Goal: Task Accomplishment & Management: Complete application form

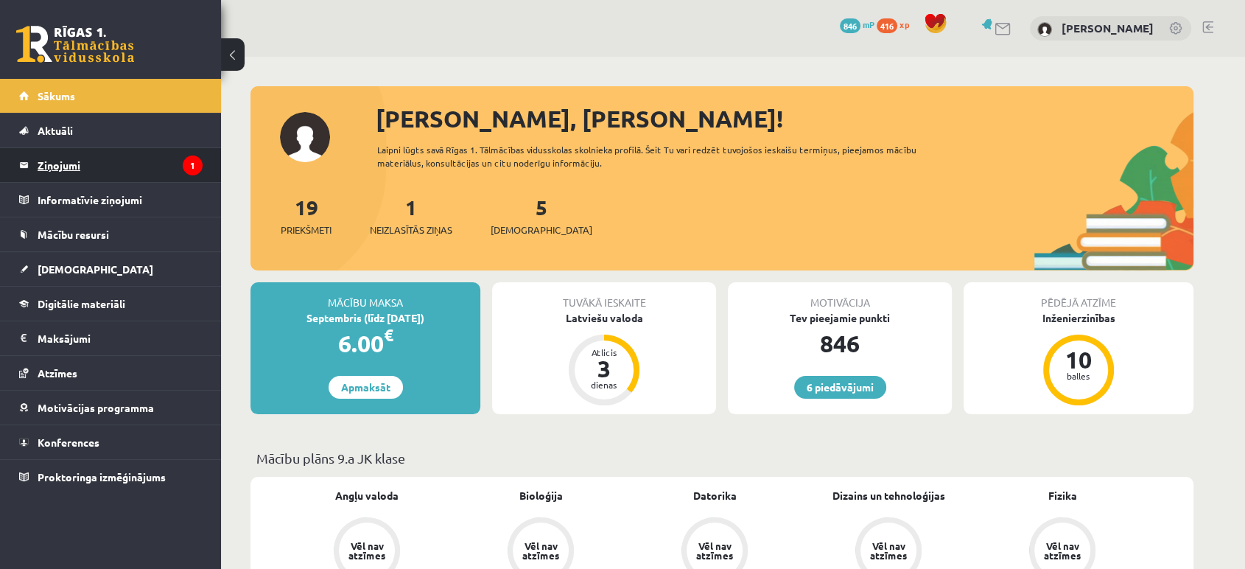
click at [108, 168] on legend "Ziņojumi 1" at bounding box center [120, 165] width 165 height 34
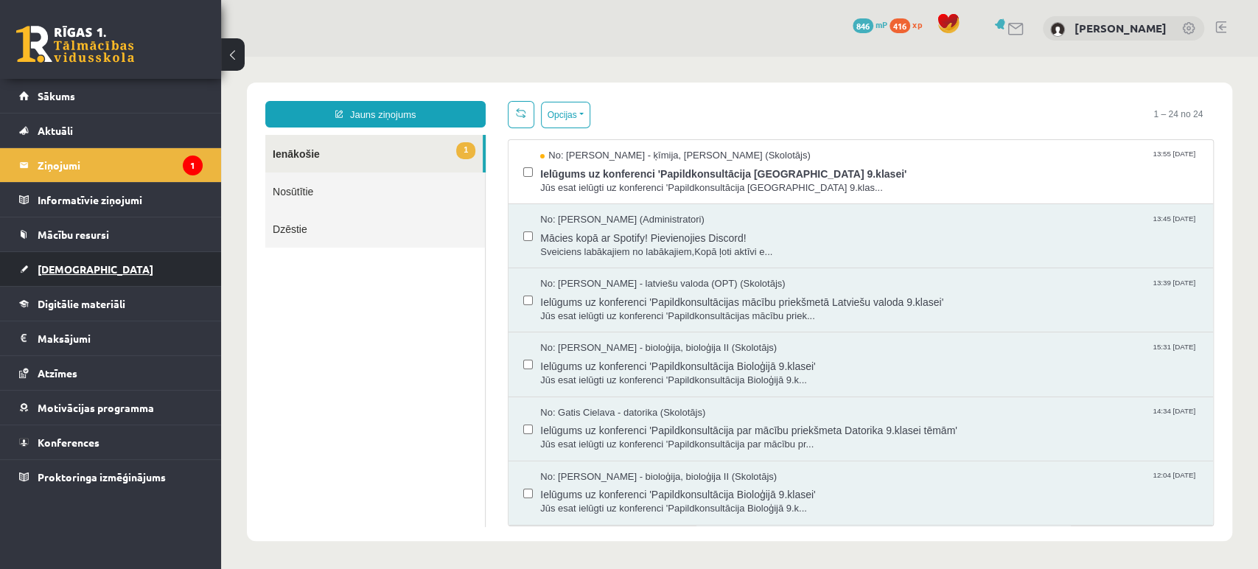
click at [127, 270] on link "[DEMOGRAPHIC_DATA]" at bounding box center [110, 269] width 183 height 34
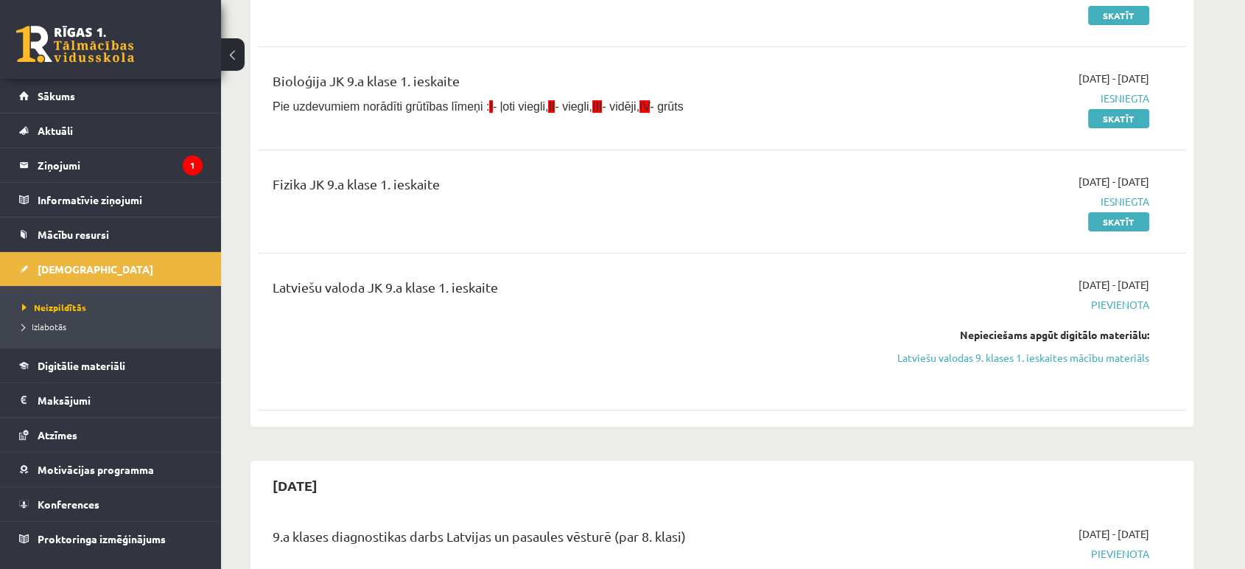
scroll to position [245, 0]
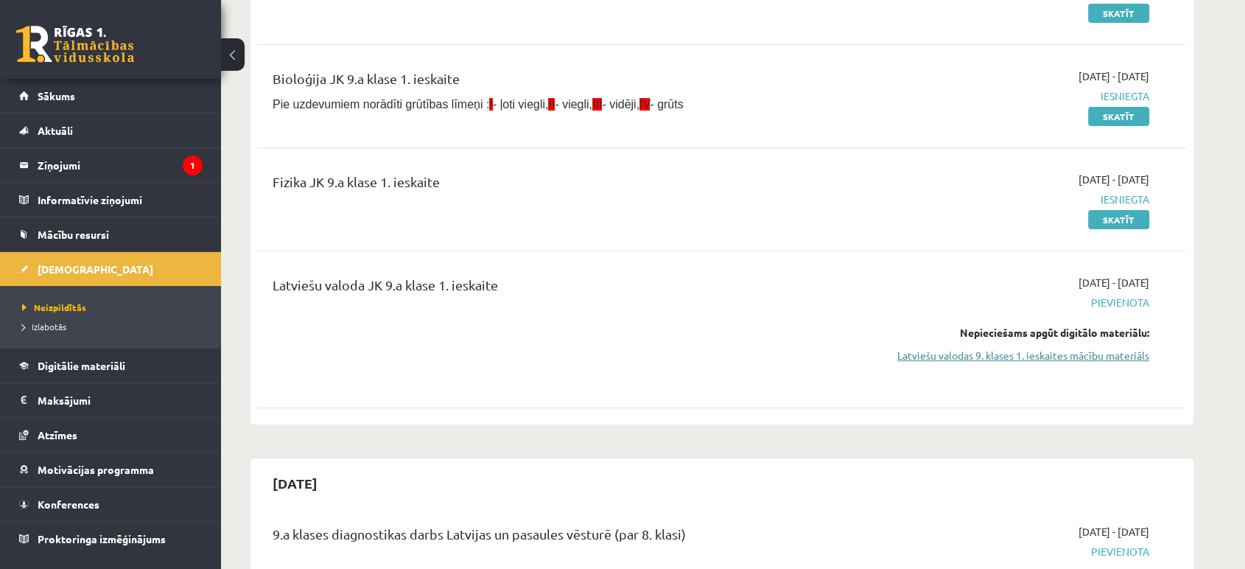
click at [1057, 360] on link "Latviešu valodas 9. klases 1. ieskaites mācību materiāls" at bounding box center [1011, 355] width 278 height 15
click at [1012, 348] on link "Latviešu valodas 9. klases 1. ieskaites mācību materiāls" at bounding box center [1011, 355] width 278 height 15
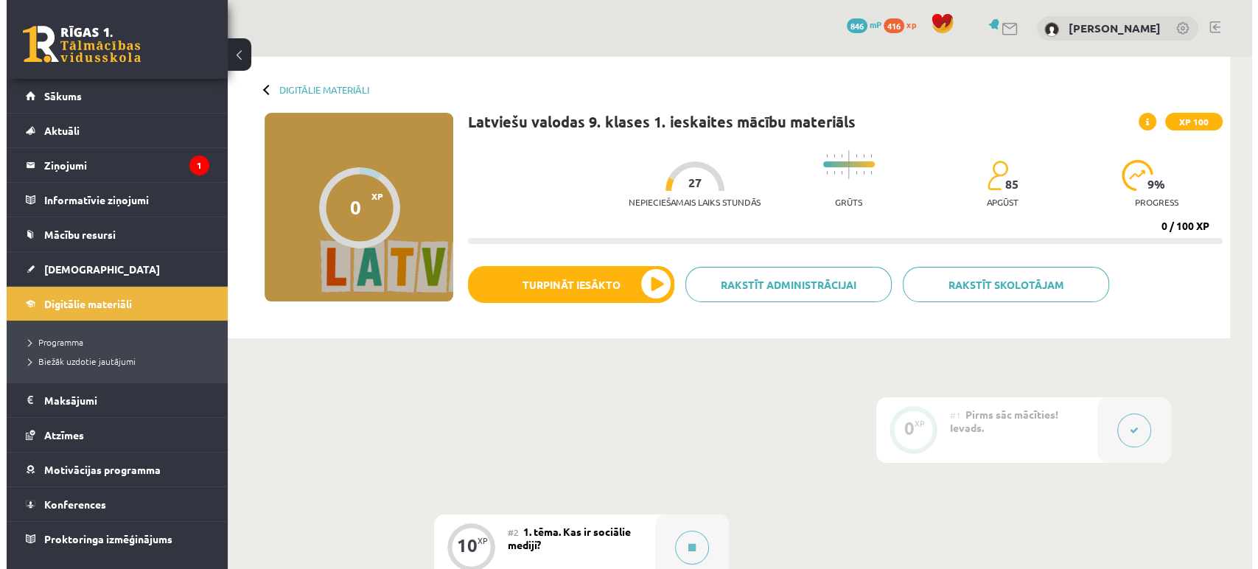
scroll to position [164, 0]
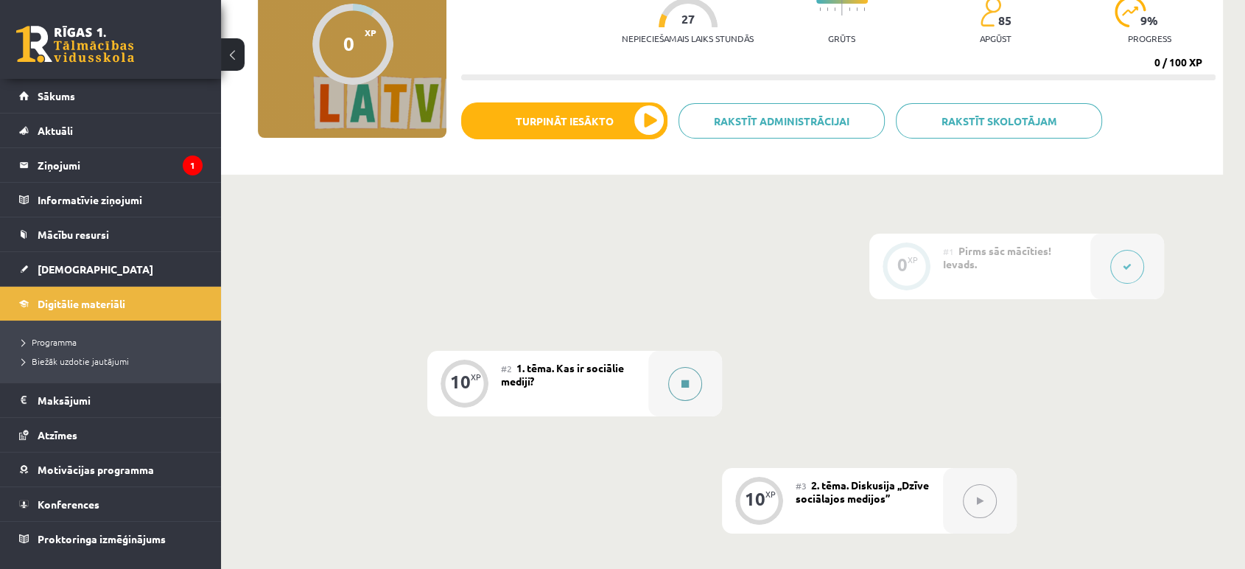
click at [706, 382] on div at bounding box center [685, 384] width 74 height 66
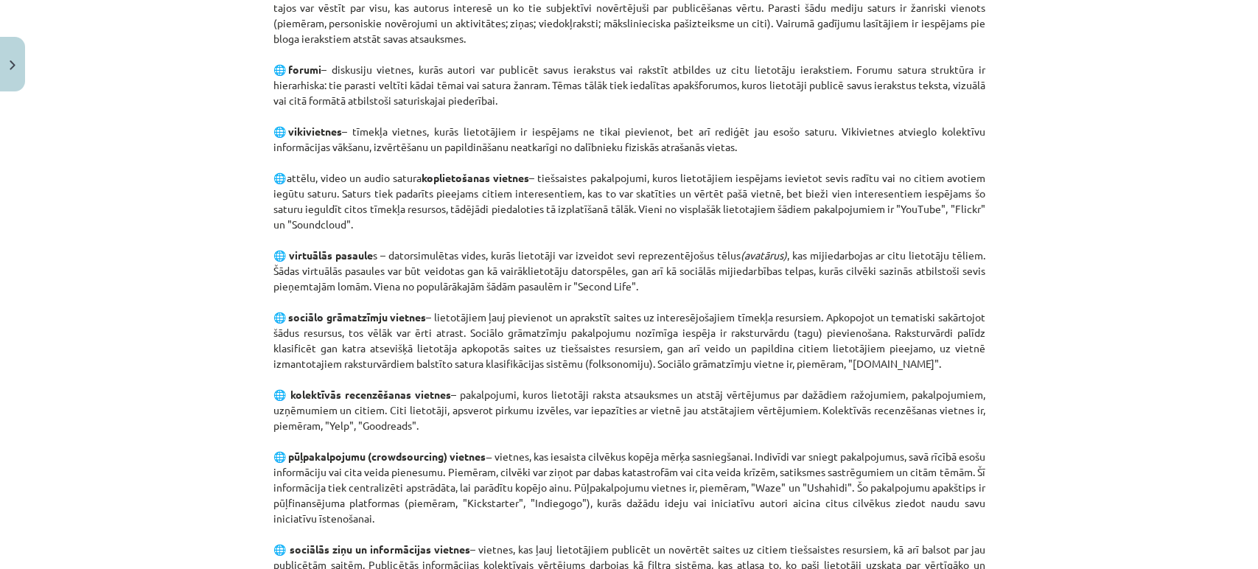
scroll to position [482, 0]
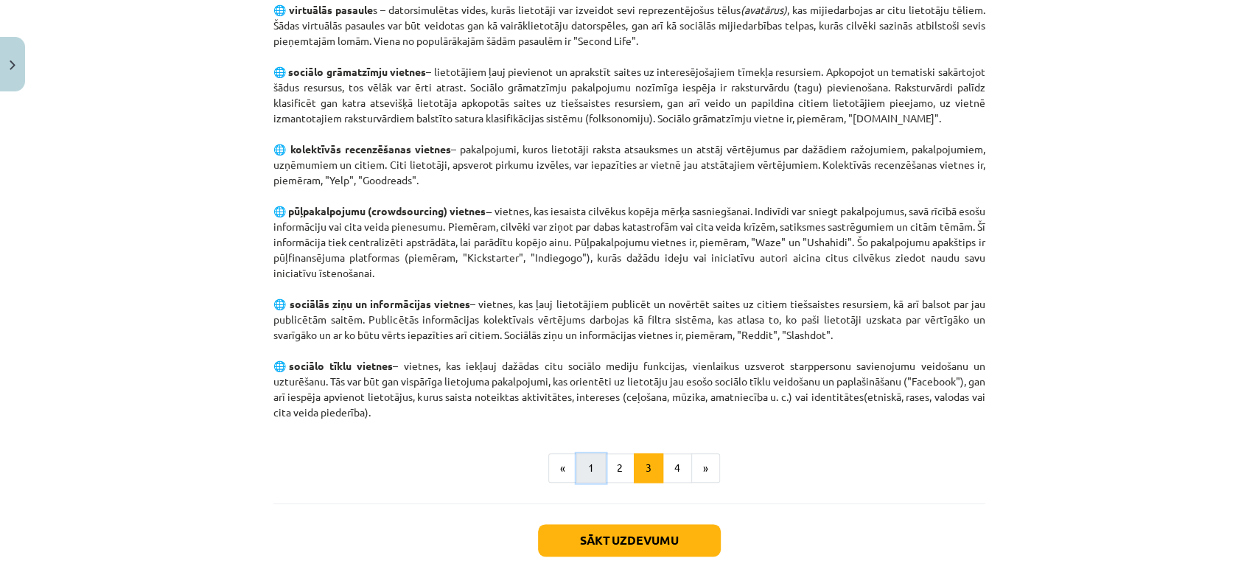
click at [586, 476] on button "1" at bounding box center [590, 467] width 29 height 29
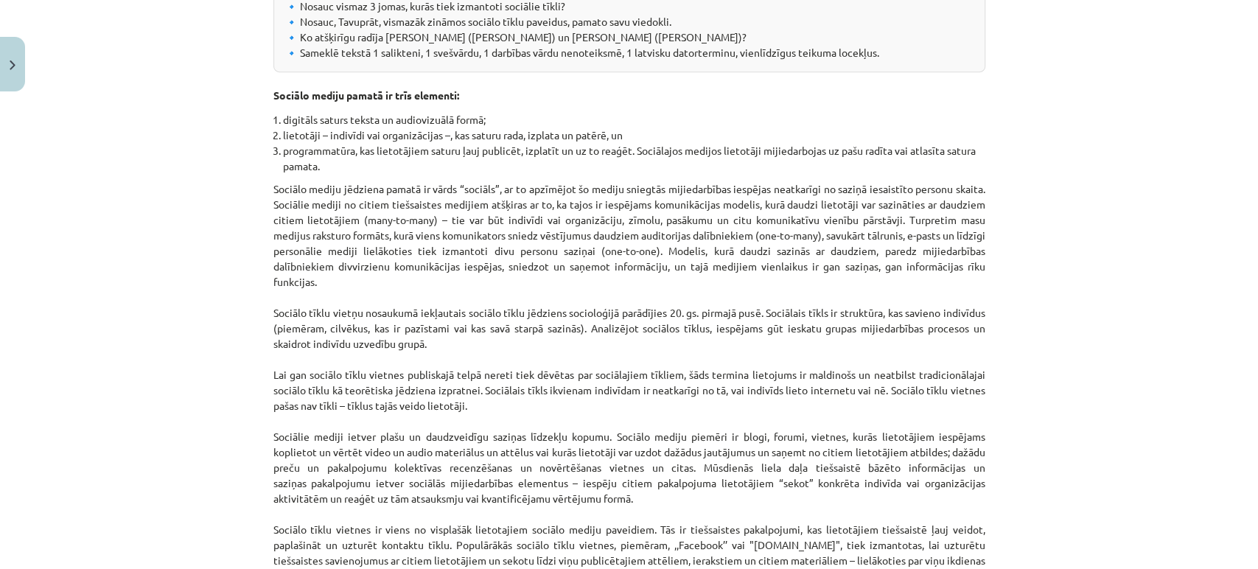
scroll to position [539, 0]
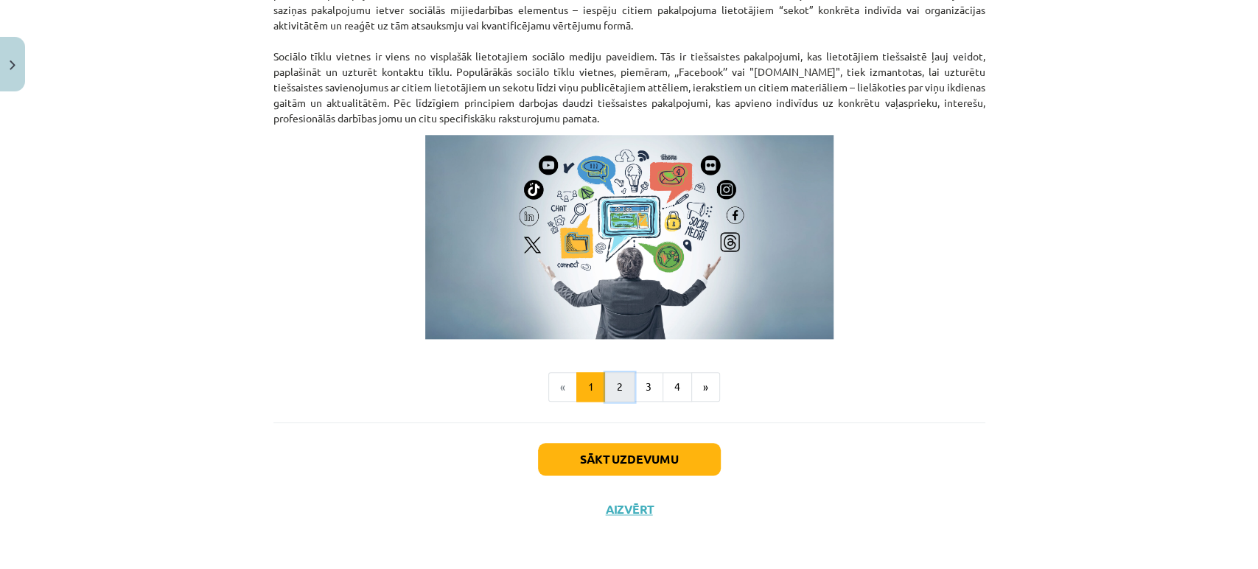
click at [608, 382] on button "2" at bounding box center [619, 386] width 29 height 29
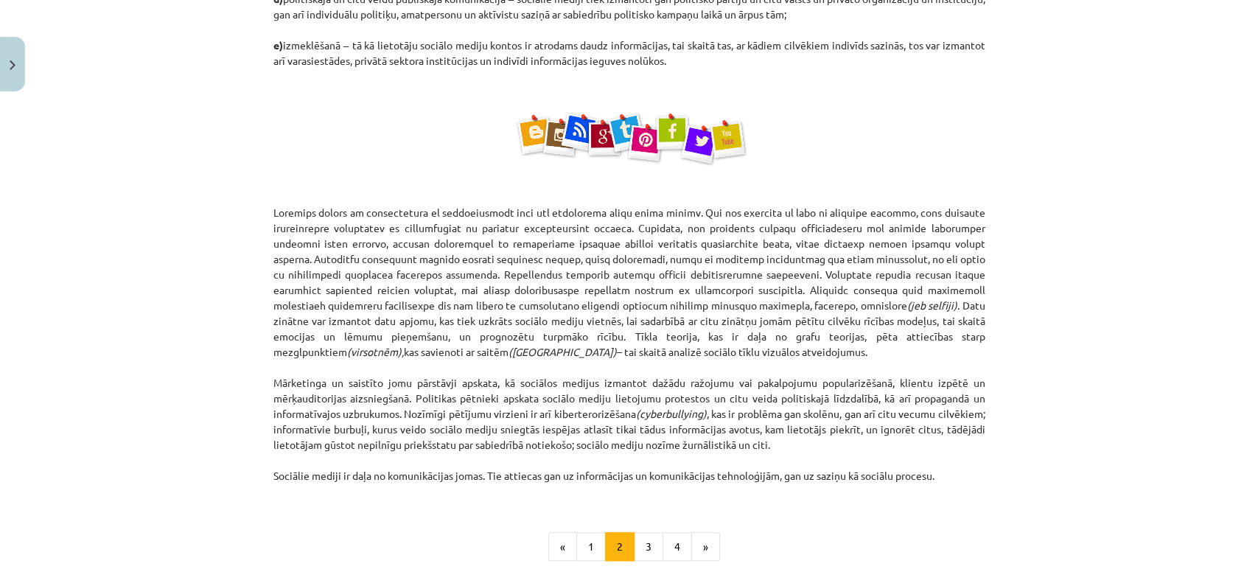
scroll to position [754, 0]
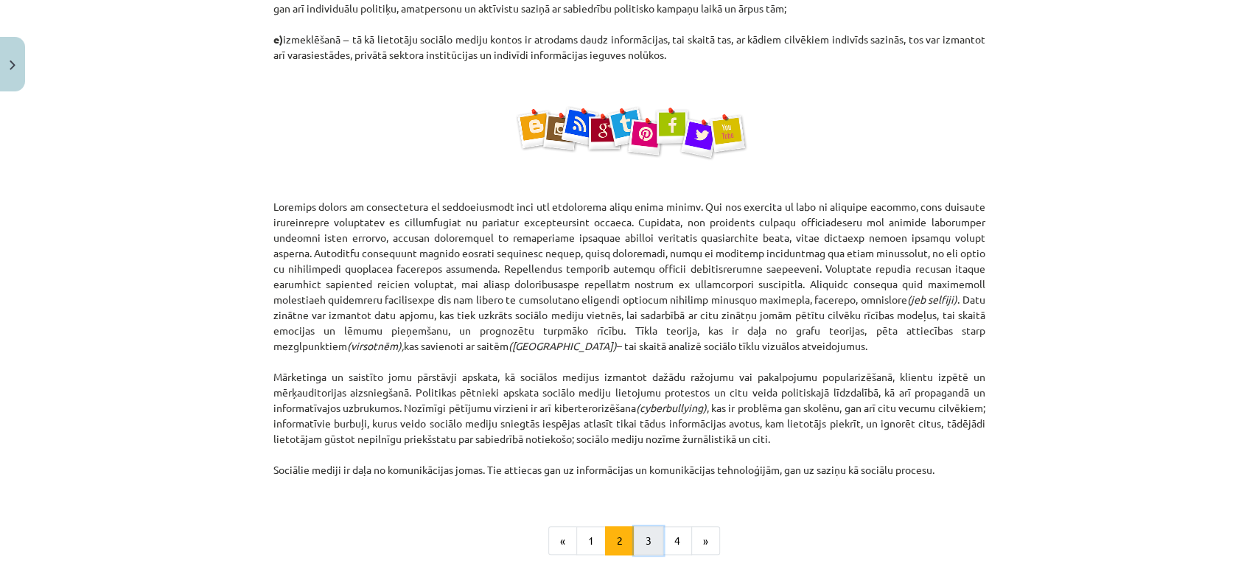
click at [648, 541] on button "3" at bounding box center [648, 540] width 29 height 29
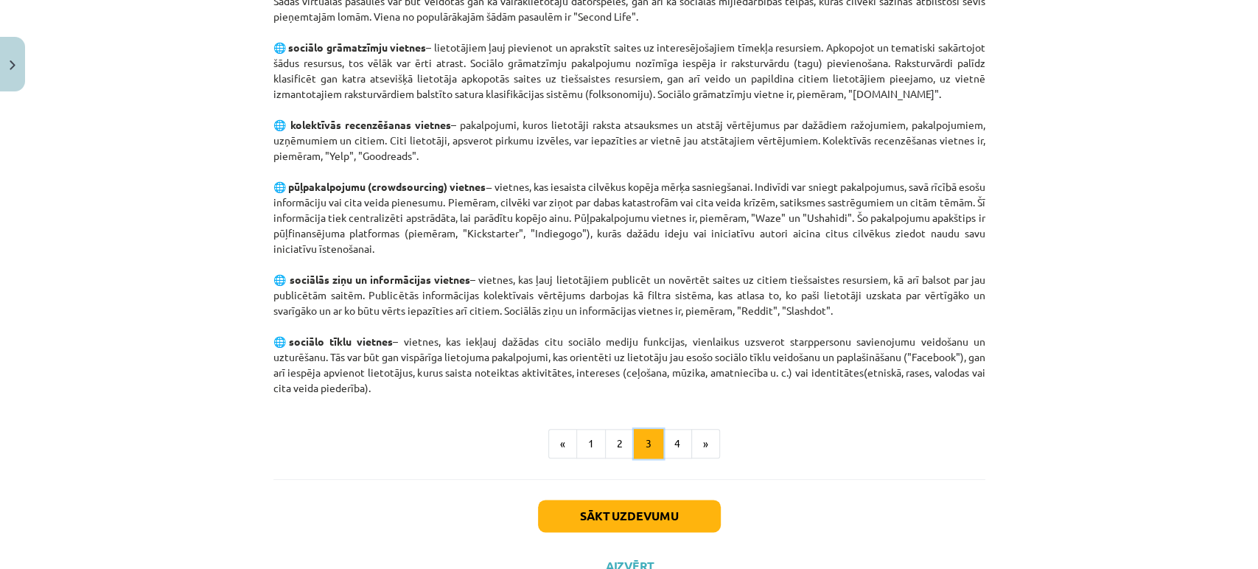
scroll to position [891, 0]
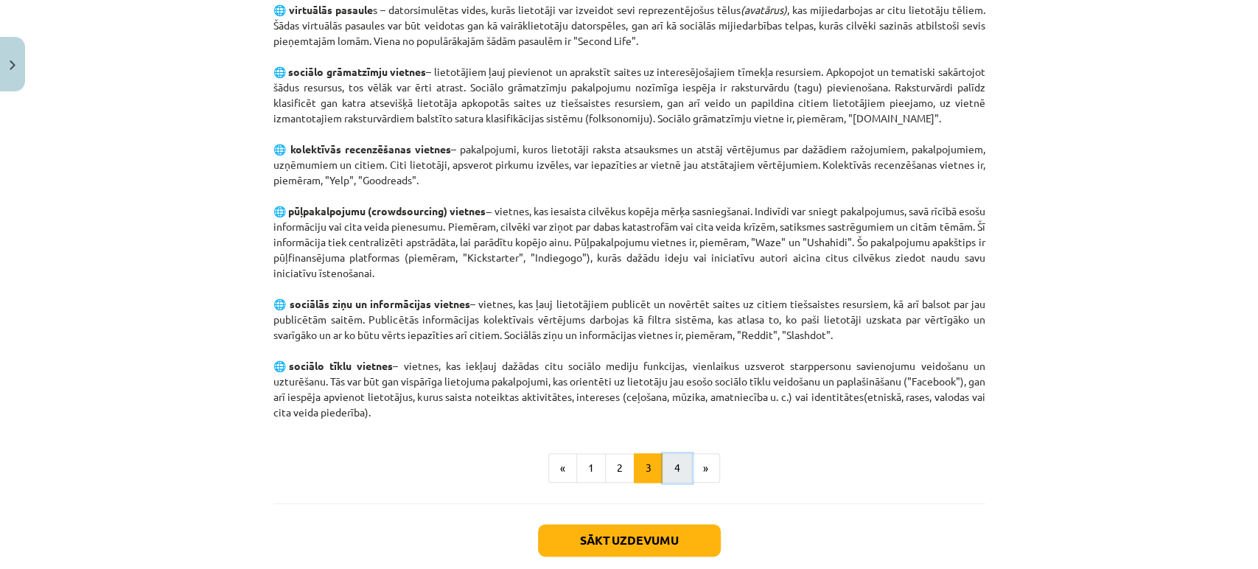
click at [670, 465] on button "4" at bounding box center [676, 467] width 29 height 29
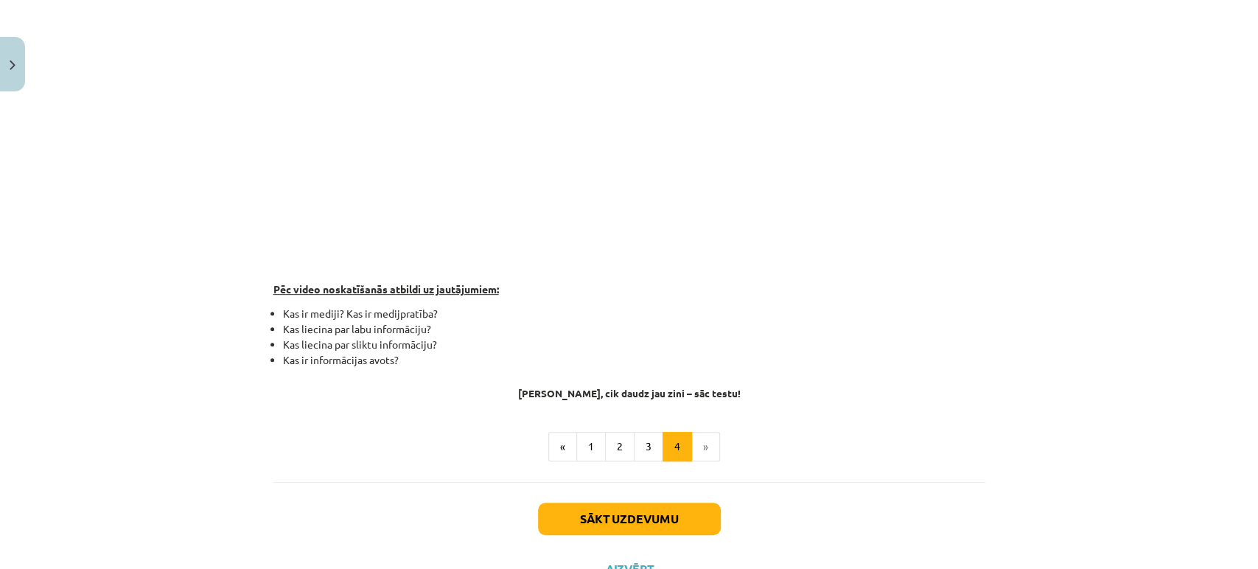
scroll to position [377, 0]
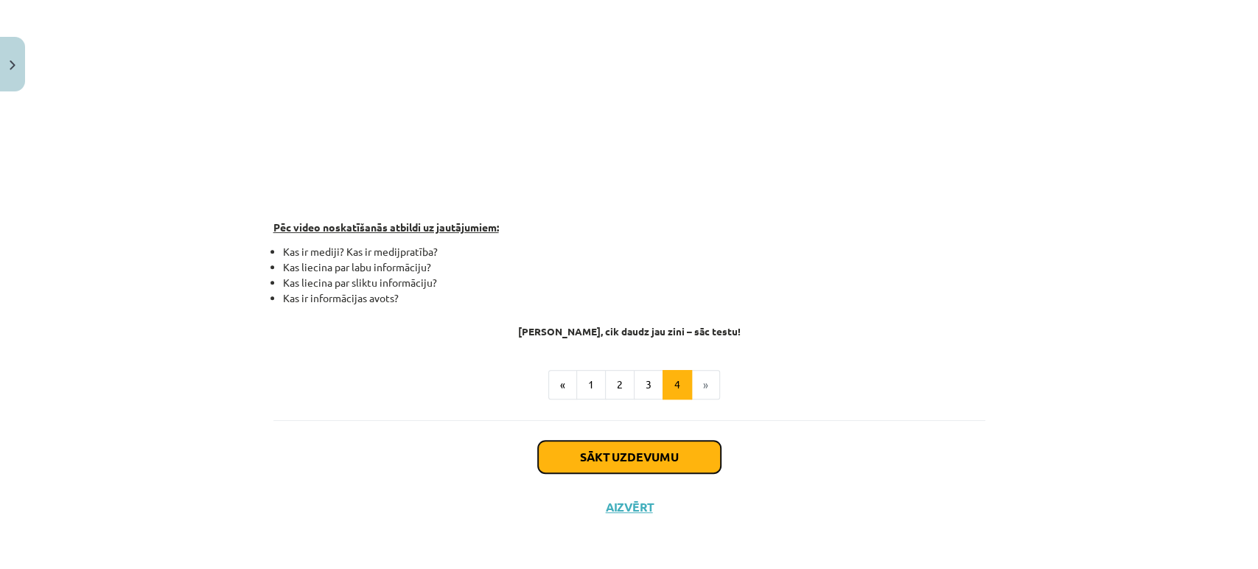
click at [635, 452] on button "Sākt uzdevumu" at bounding box center [629, 457] width 183 height 32
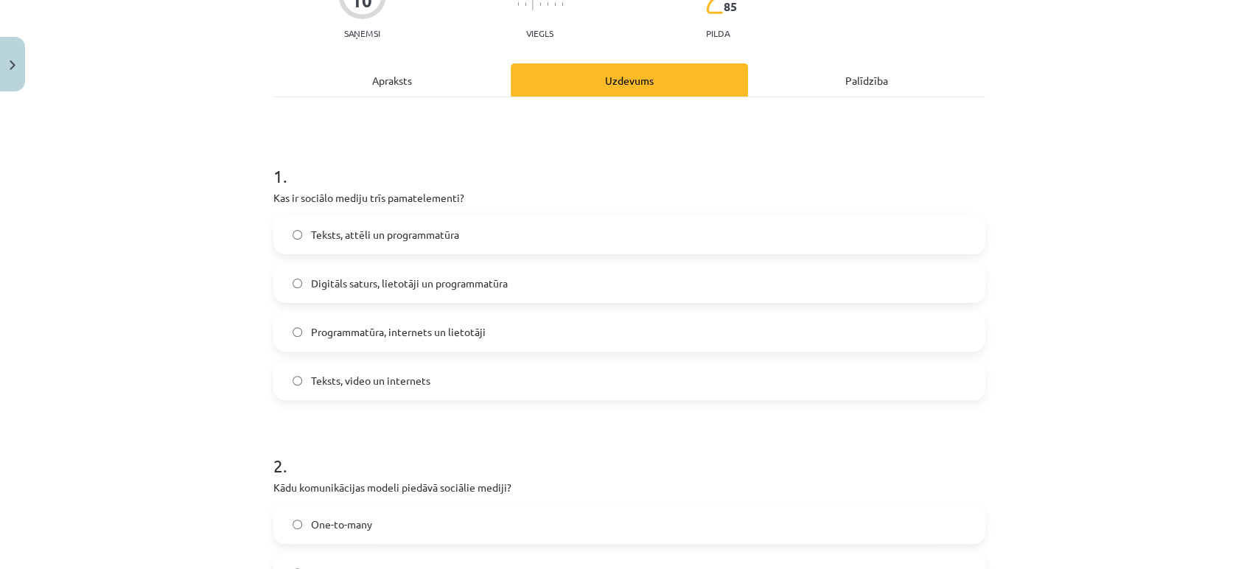
scroll to position [248, 0]
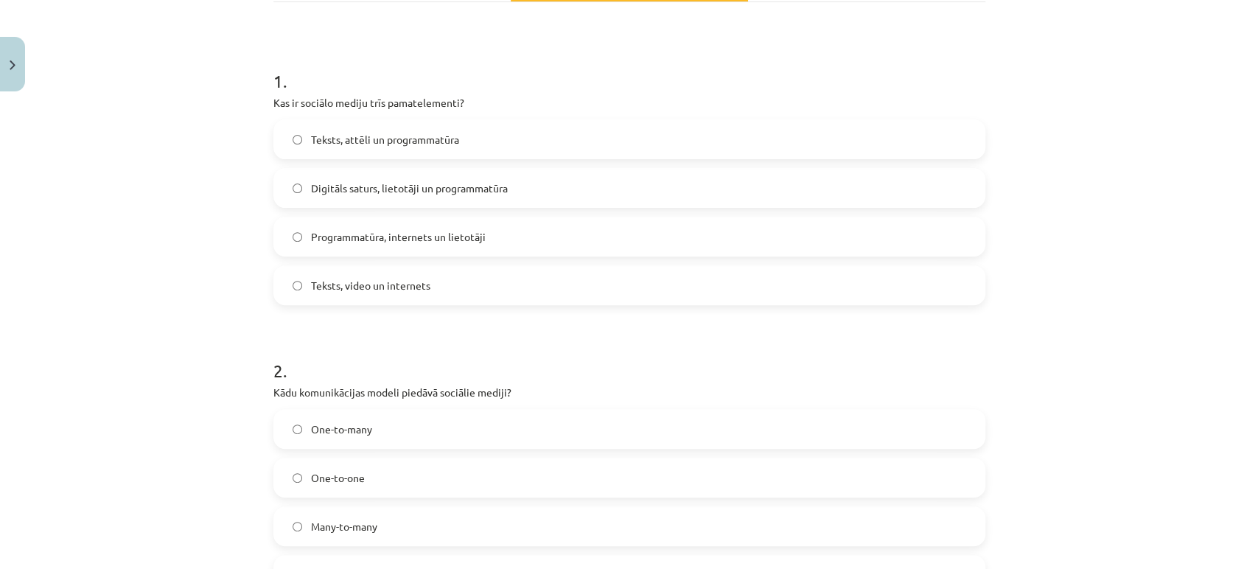
click at [315, 196] on label "Digitāls saturs, lietotāji un programmatūra" at bounding box center [629, 187] width 709 height 37
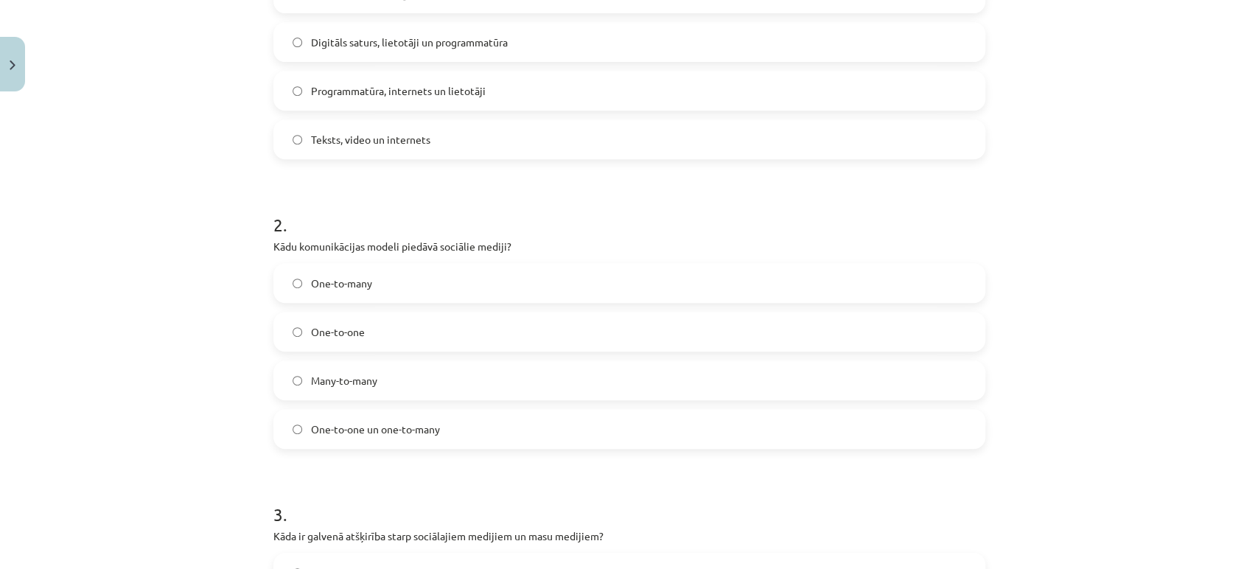
scroll to position [413, 0]
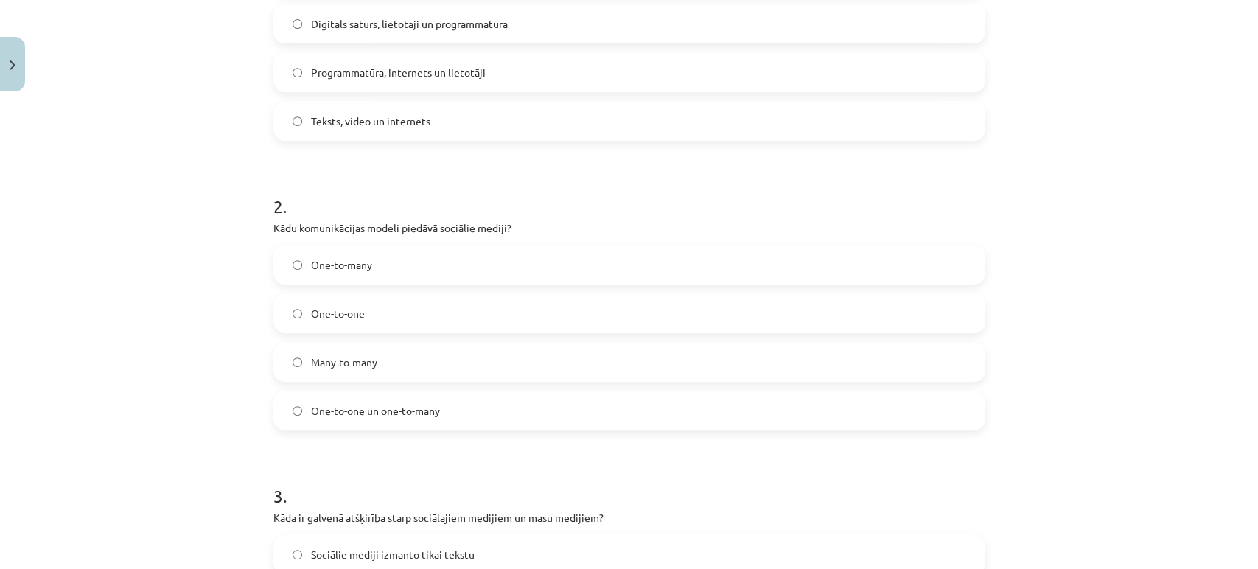
click at [312, 196] on h1 "2 ." at bounding box center [629, 193] width 712 height 46
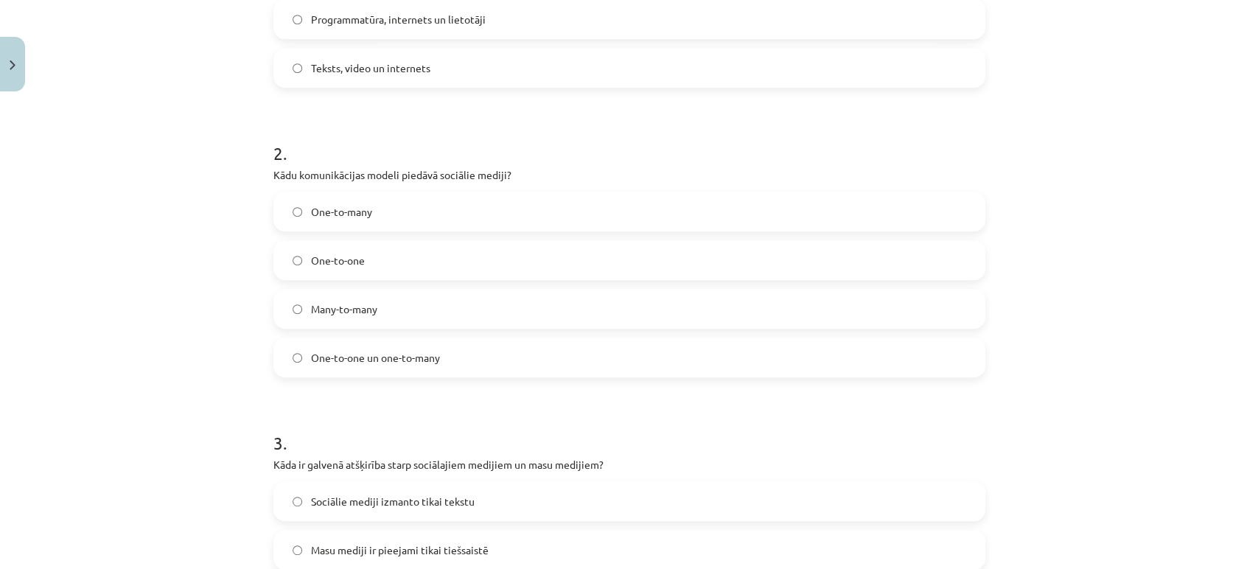
scroll to position [494, 0]
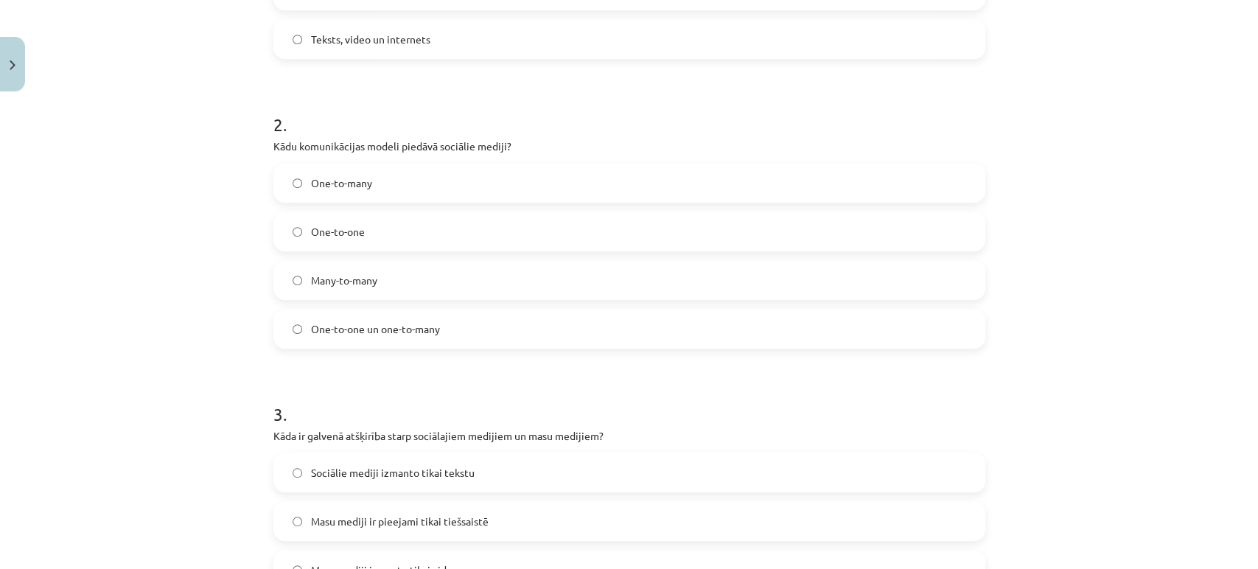
click at [379, 334] on span "One-to-one un one-to-many" at bounding box center [375, 328] width 129 height 15
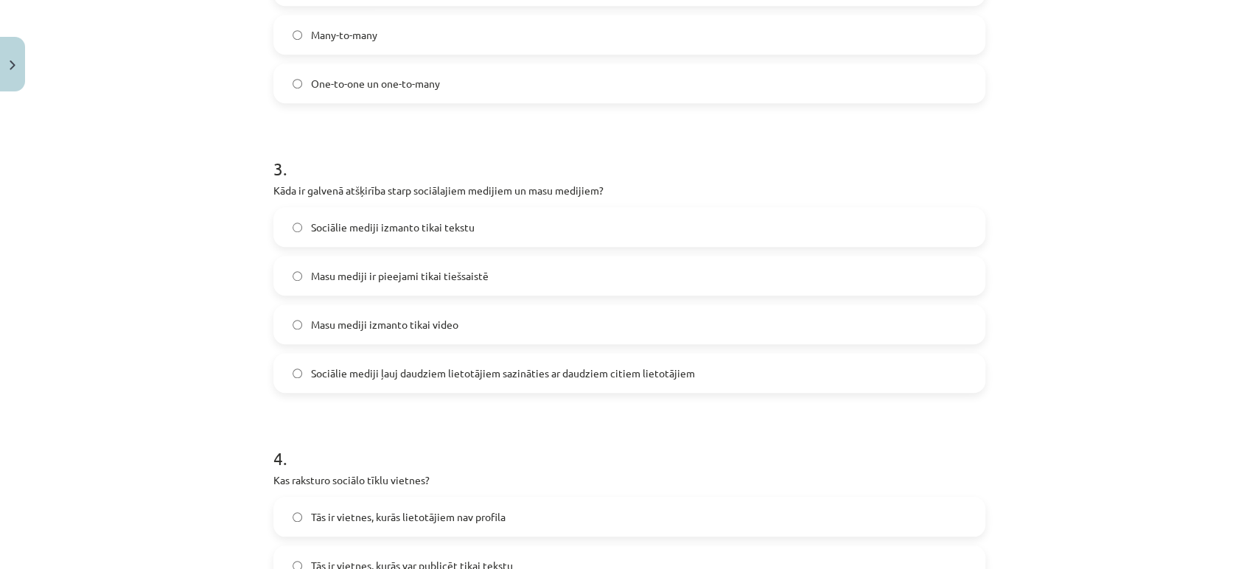
scroll to position [821, 0]
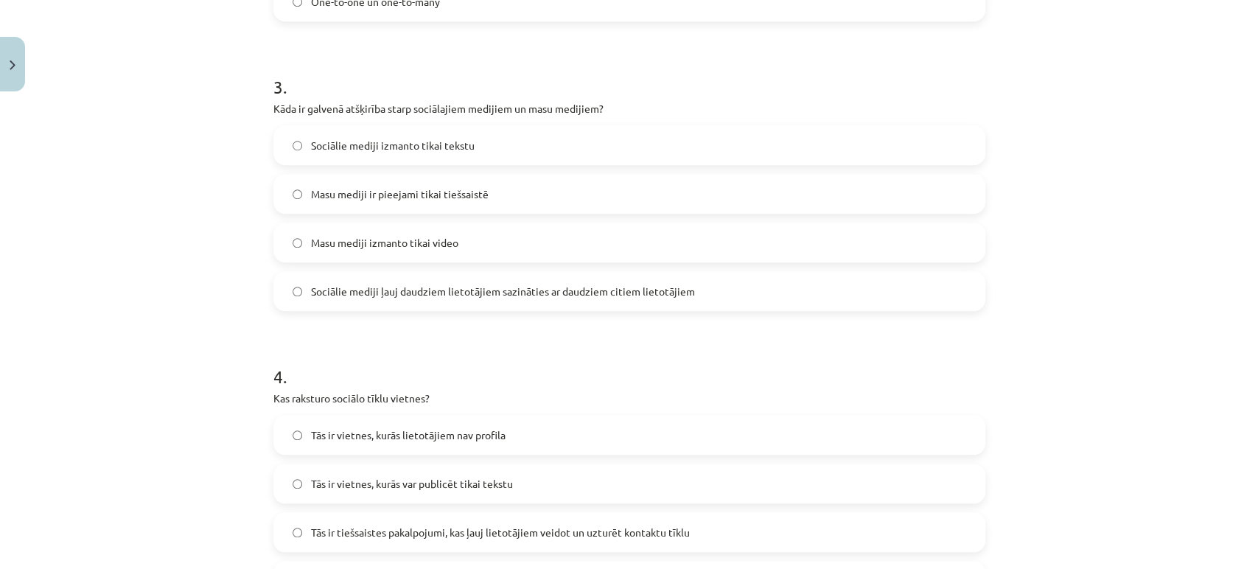
click at [357, 273] on label "Sociālie mediji ļauj daudziem lietotājiem sazināties ar daudziem citiem lietotā…" at bounding box center [629, 291] width 709 height 37
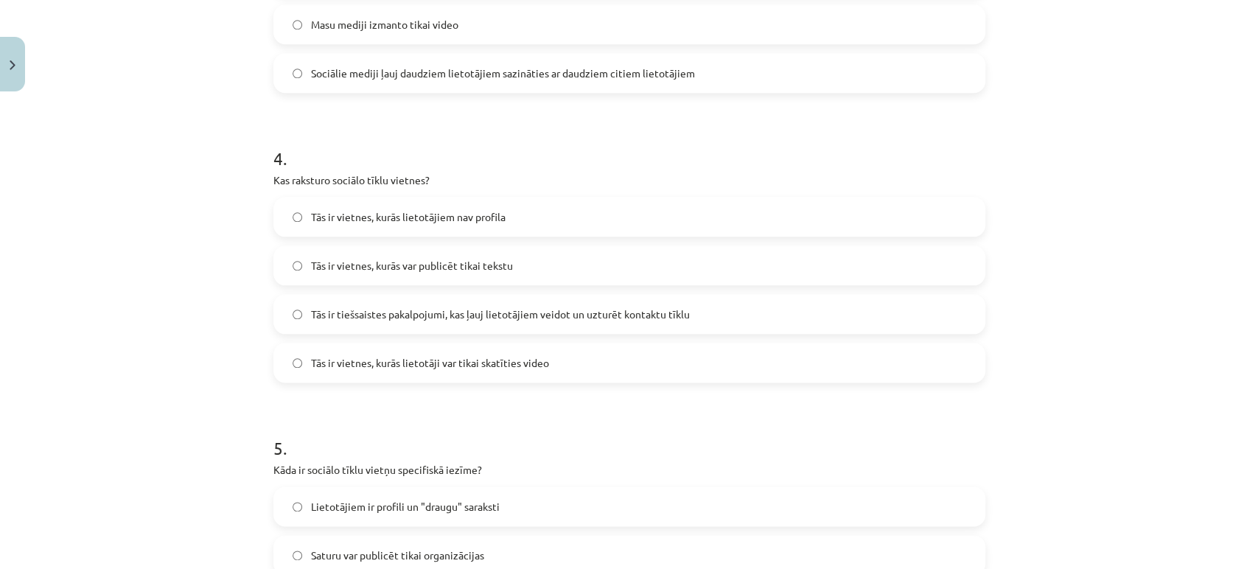
scroll to position [1067, 0]
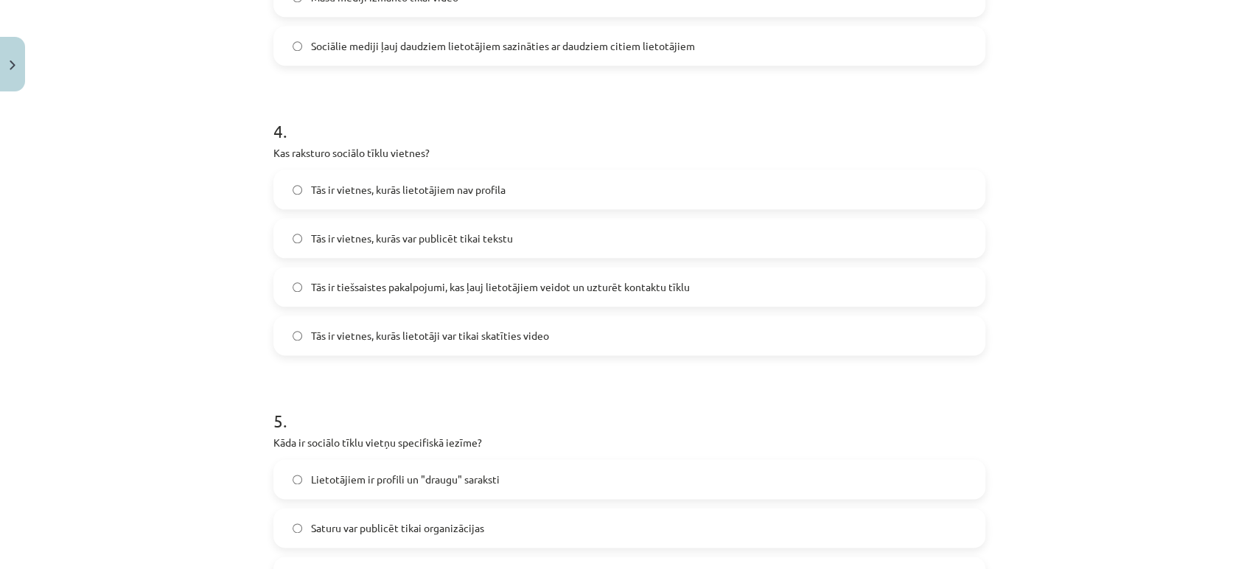
click at [401, 276] on label "Tās ir tiešsaistes pakalpojumi, kas ļauj lietotājiem veidot un uzturēt kontaktu…" at bounding box center [629, 286] width 709 height 37
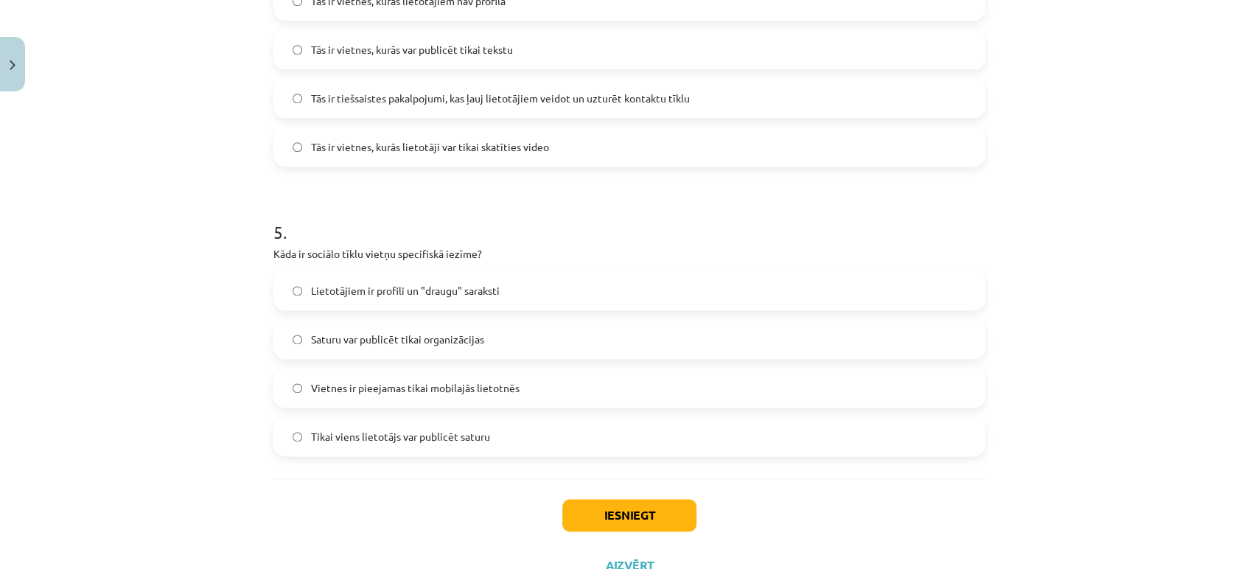
scroll to position [1231, 0]
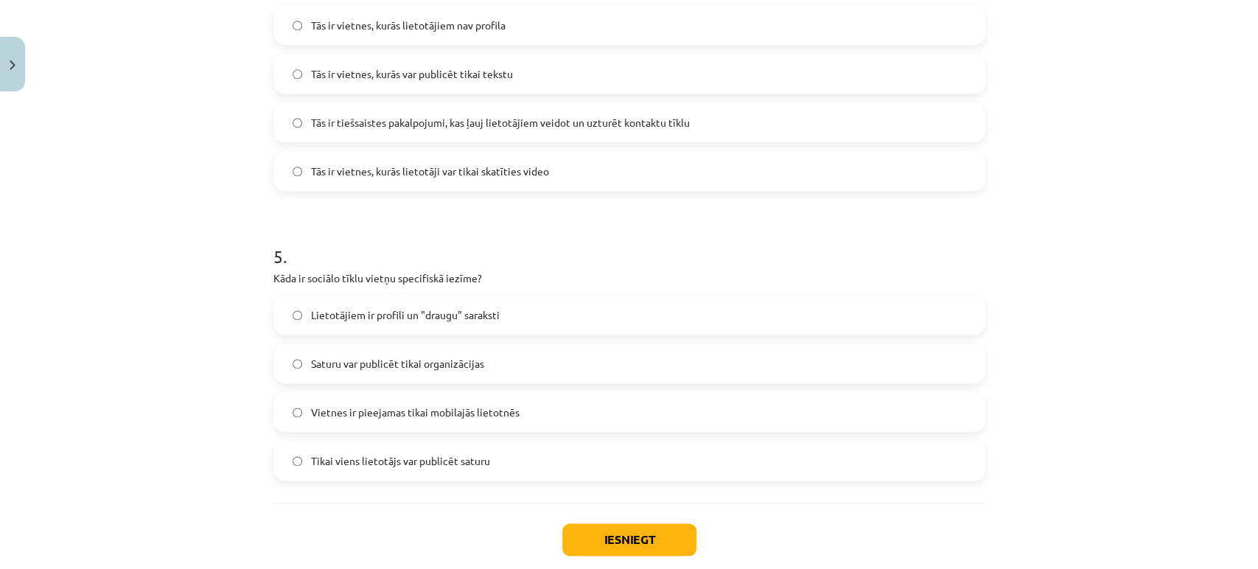
click at [353, 321] on span "Lietotājiem ir profili un "draugu" saraksti" at bounding box center [405, 314] width 189 height 15
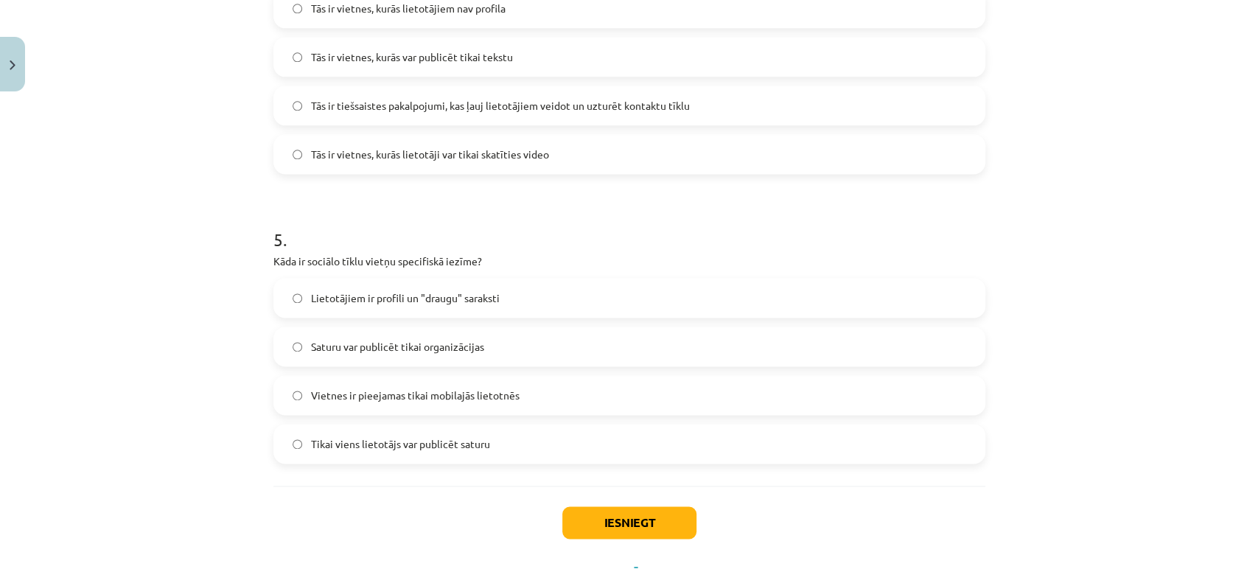
scroll to position [1313, 0]
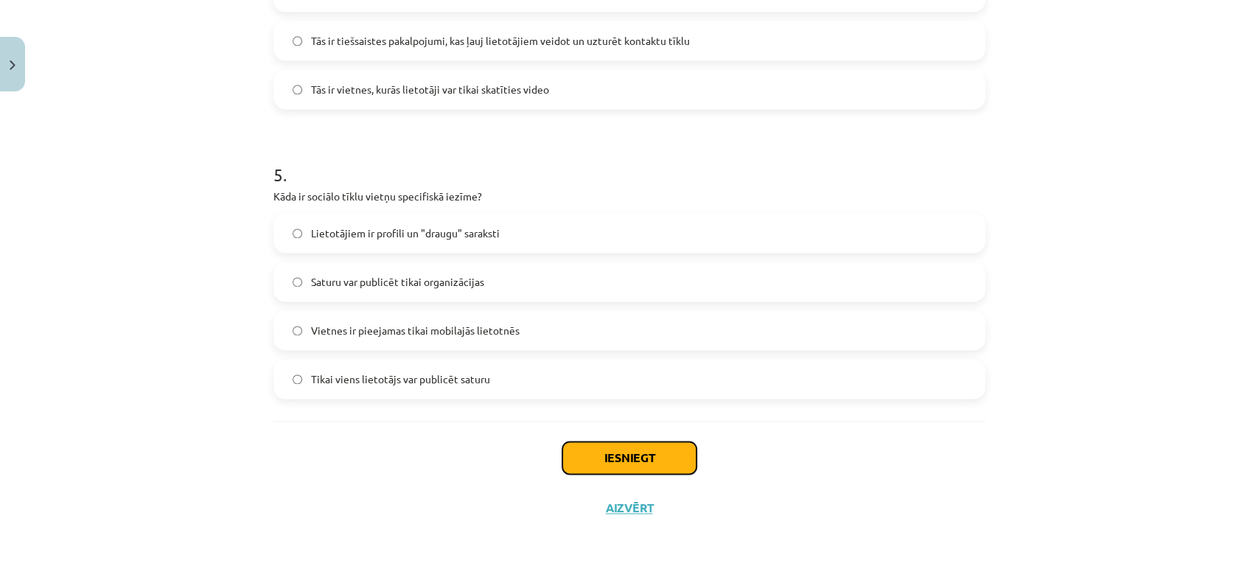
click at [637, 458] on button "Iesniegt" at bounding box center [629, 457] width 134 height 32
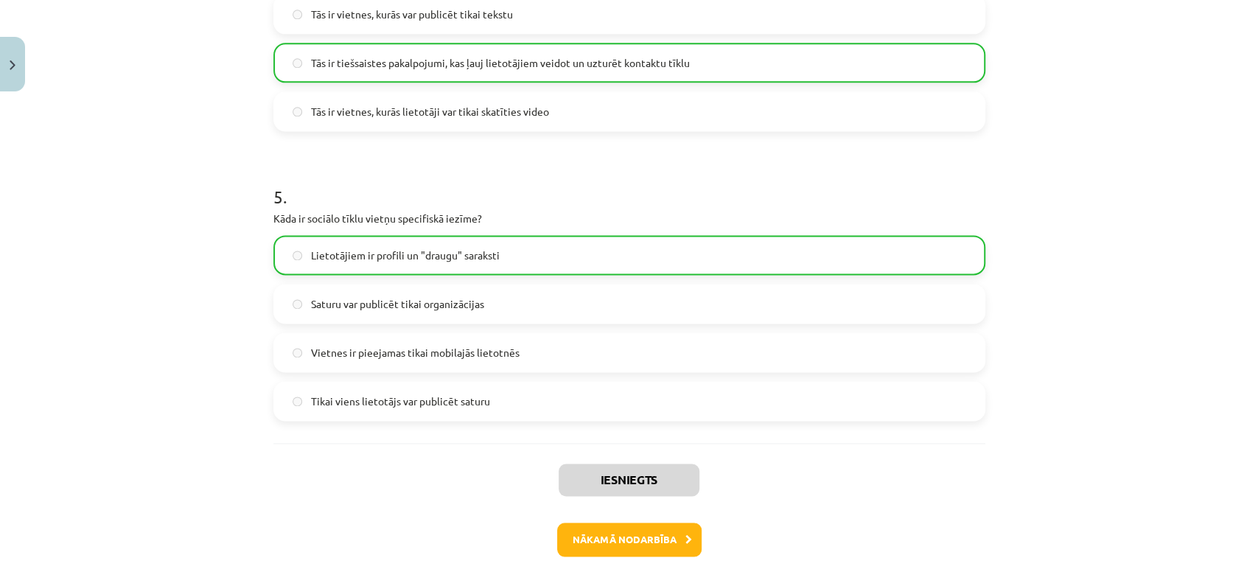
scroll to position [1359, 0]
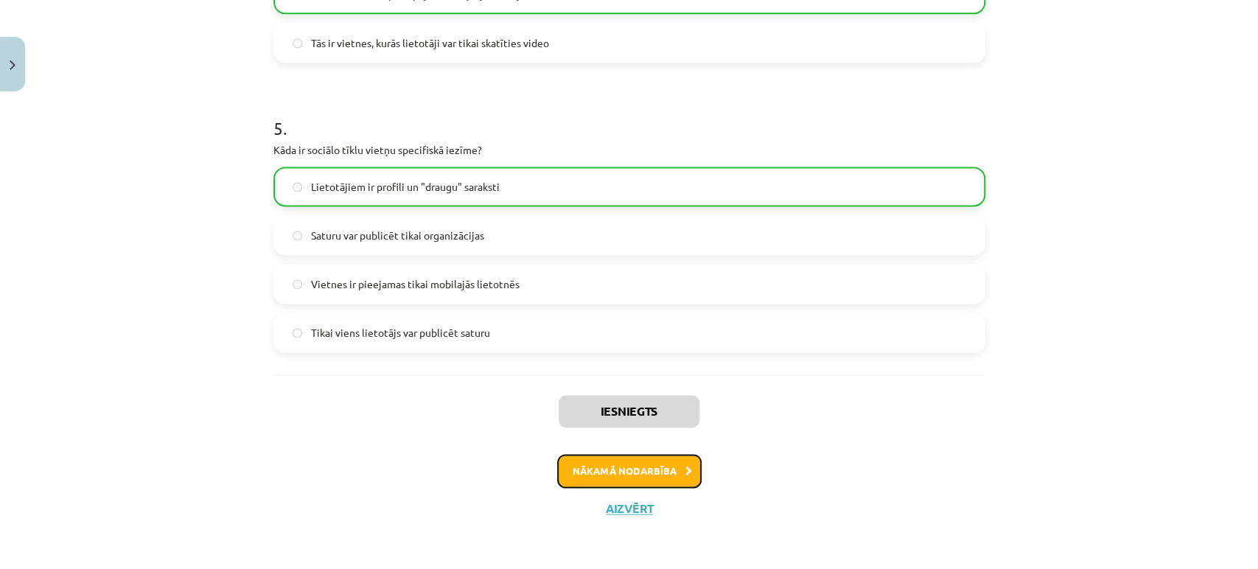
click at [589, 459] on button "Nākamā nodarbība" at bounding box center [629, 471] width 144 height 34
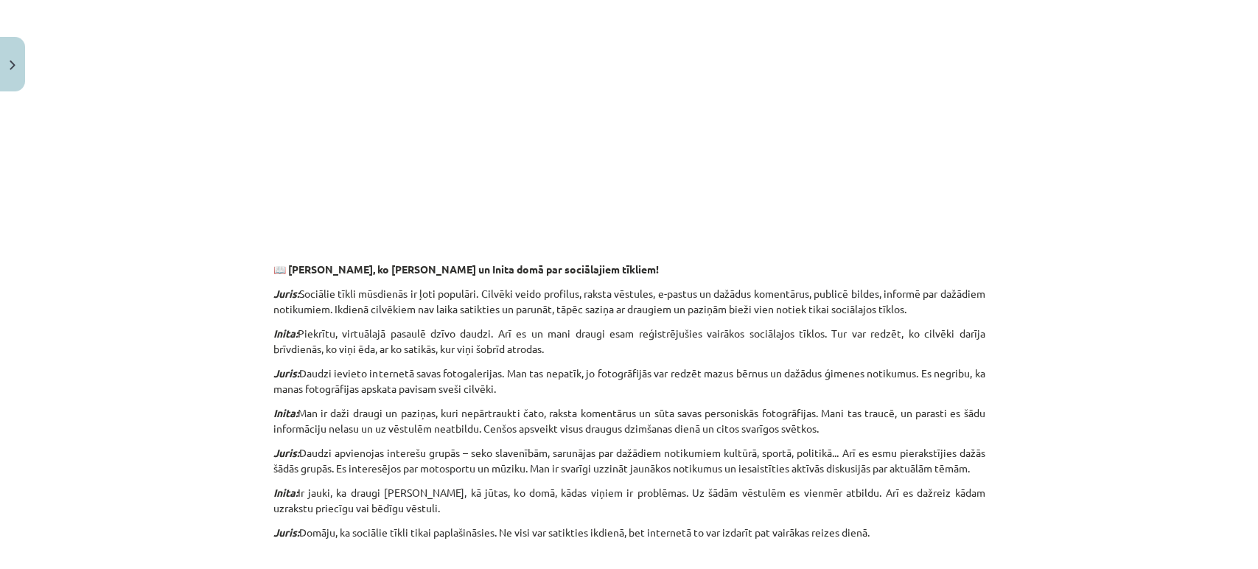
scroll to position [609, 0]
